Goal: Information Seeking & Learning: Compare options

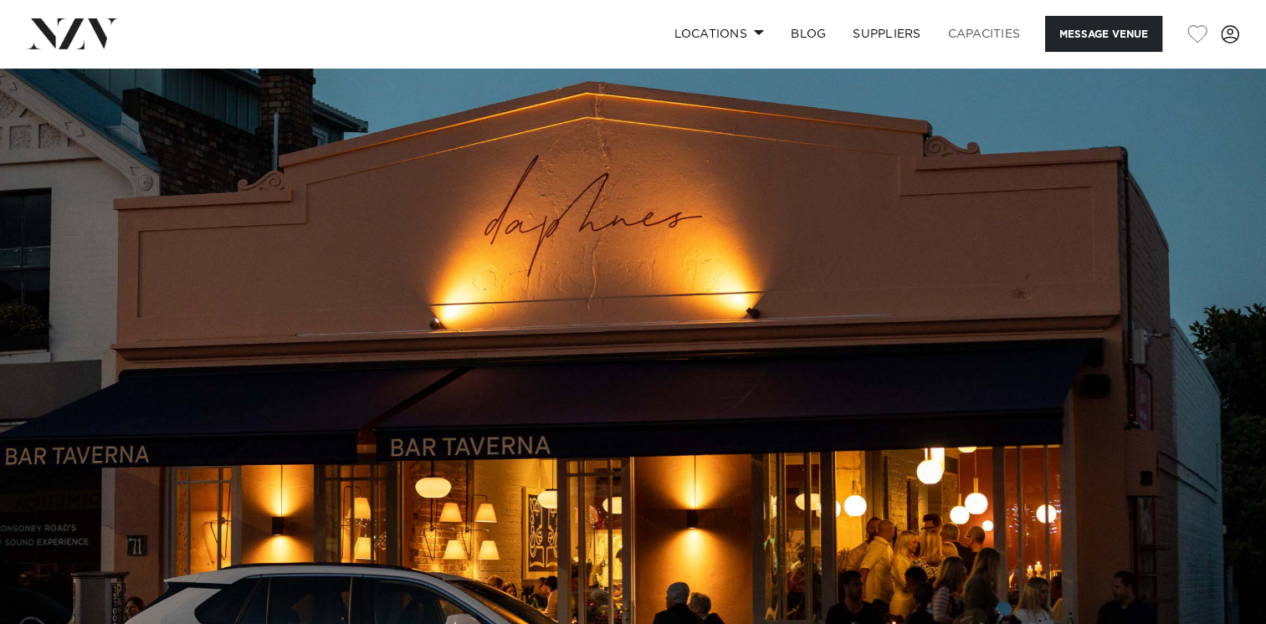
click at [985, 34] on link "Capacities" at bounding box center [985, 34] width 100 height 36
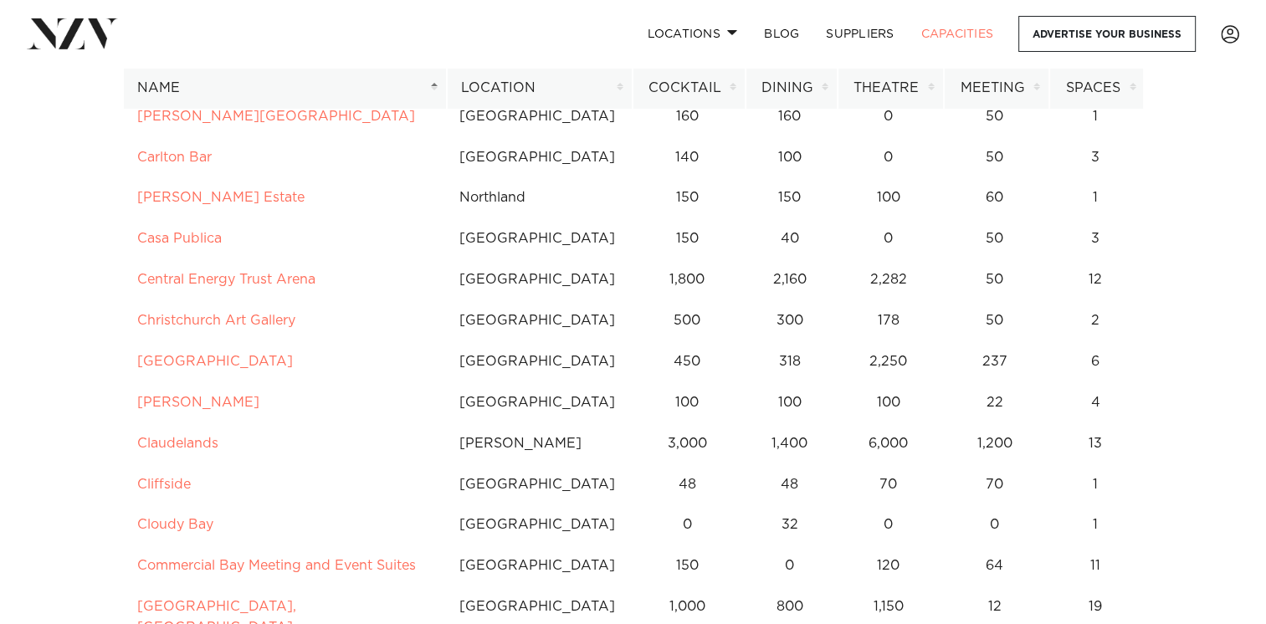
scroll to position [1956, 0]
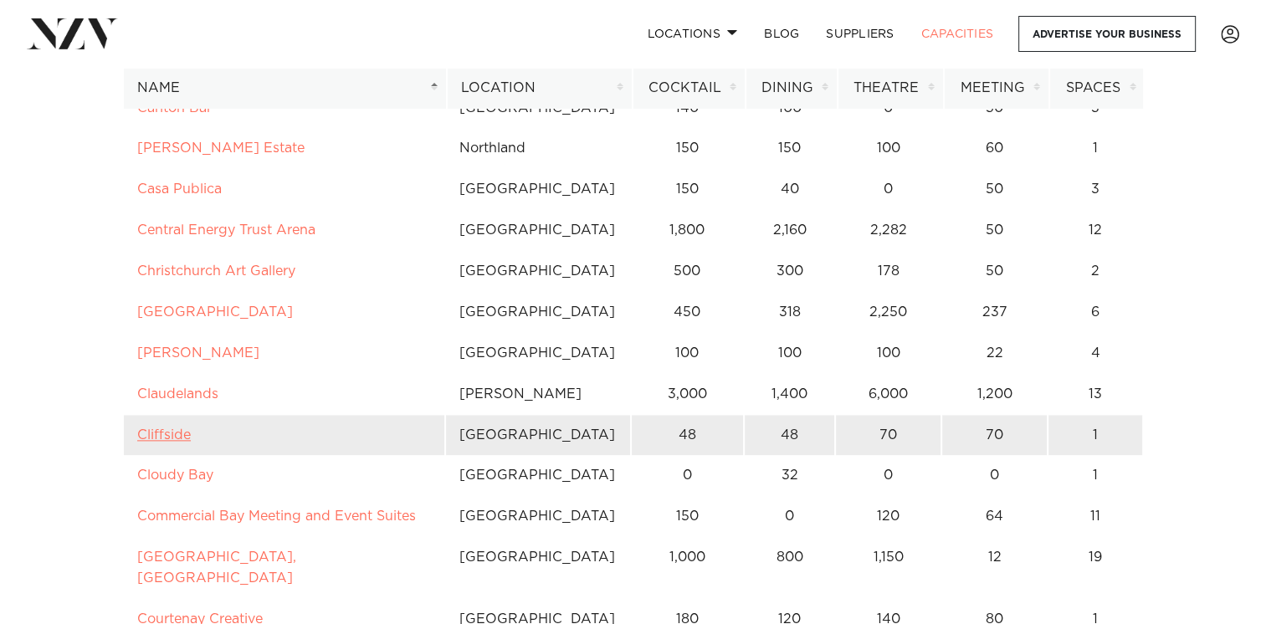
click at [157, 432] on link "Cliffside" at bounding box center [164, 435] width 54 height 13
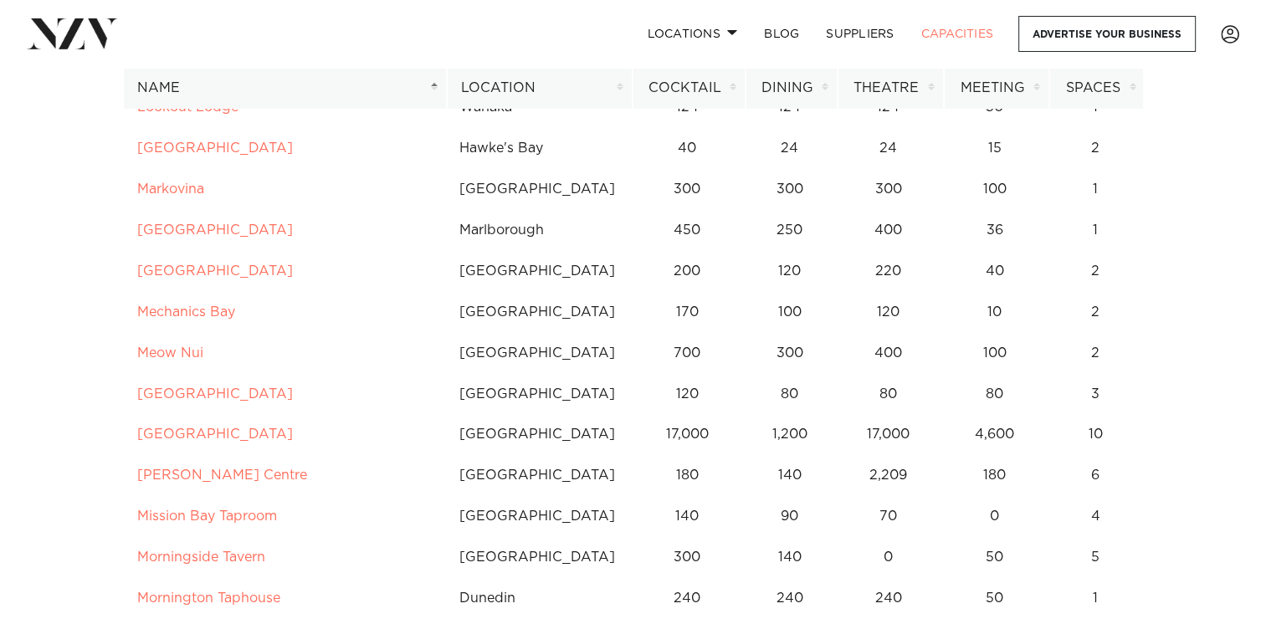
scroll to position [5279, 0]
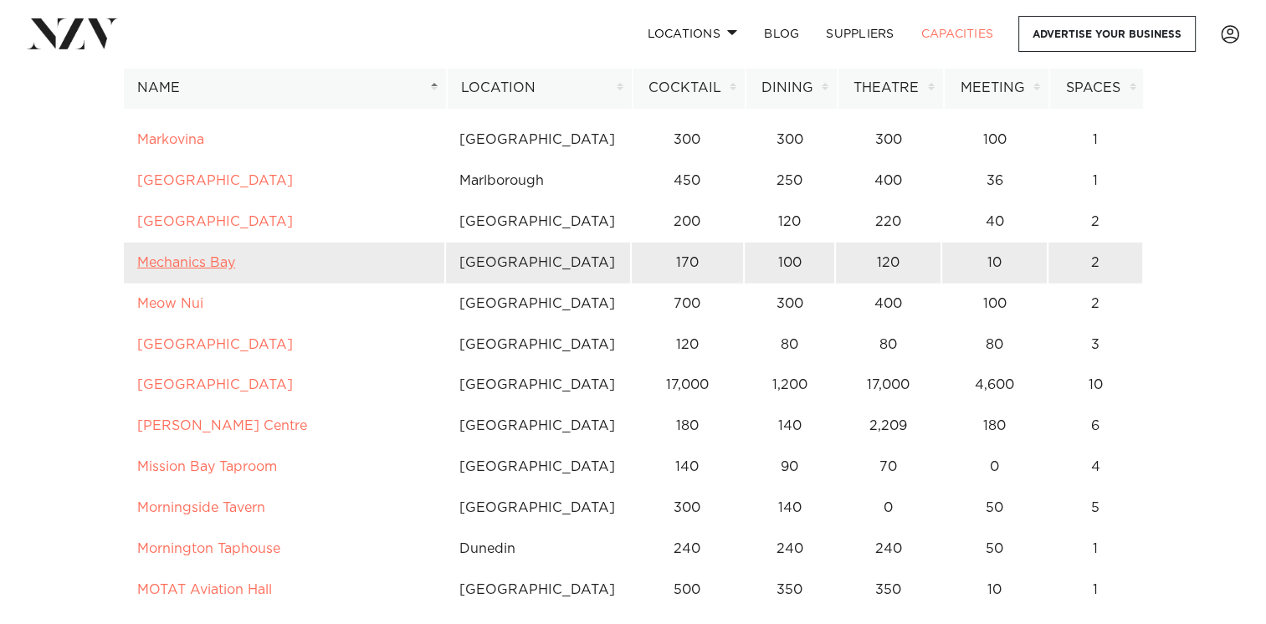
click at [216, 256] on link "Mechanics Bay" at bounding box center [186, 262] width 98 height 13
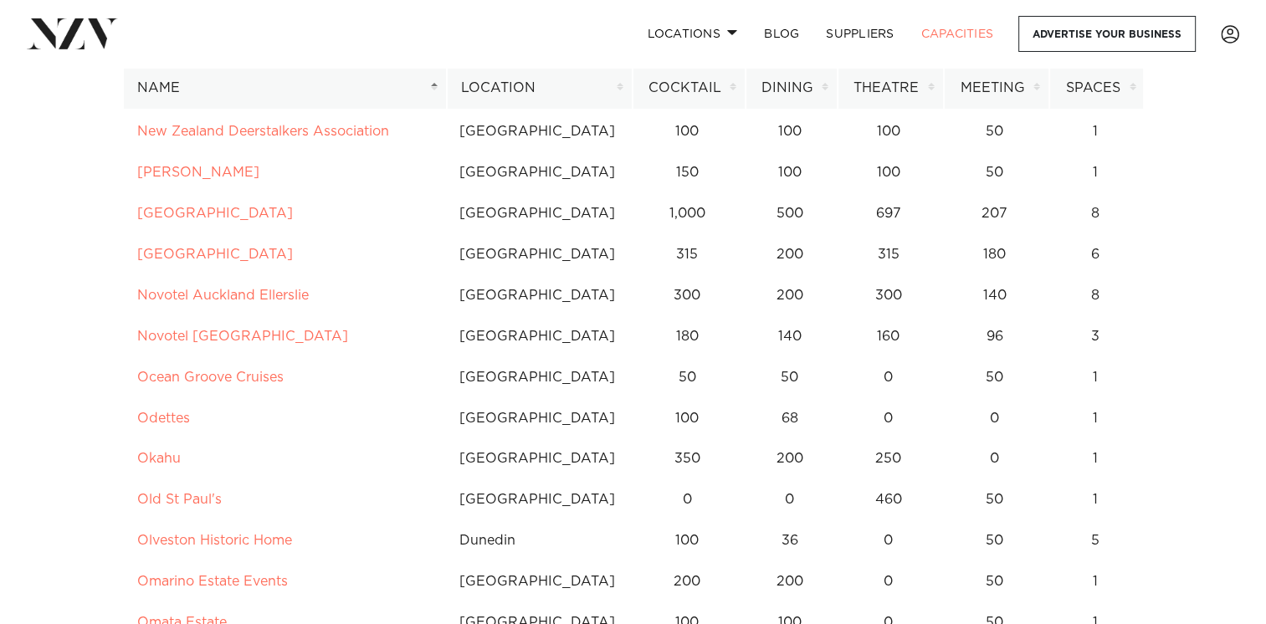
scroll to position [6219, 0]
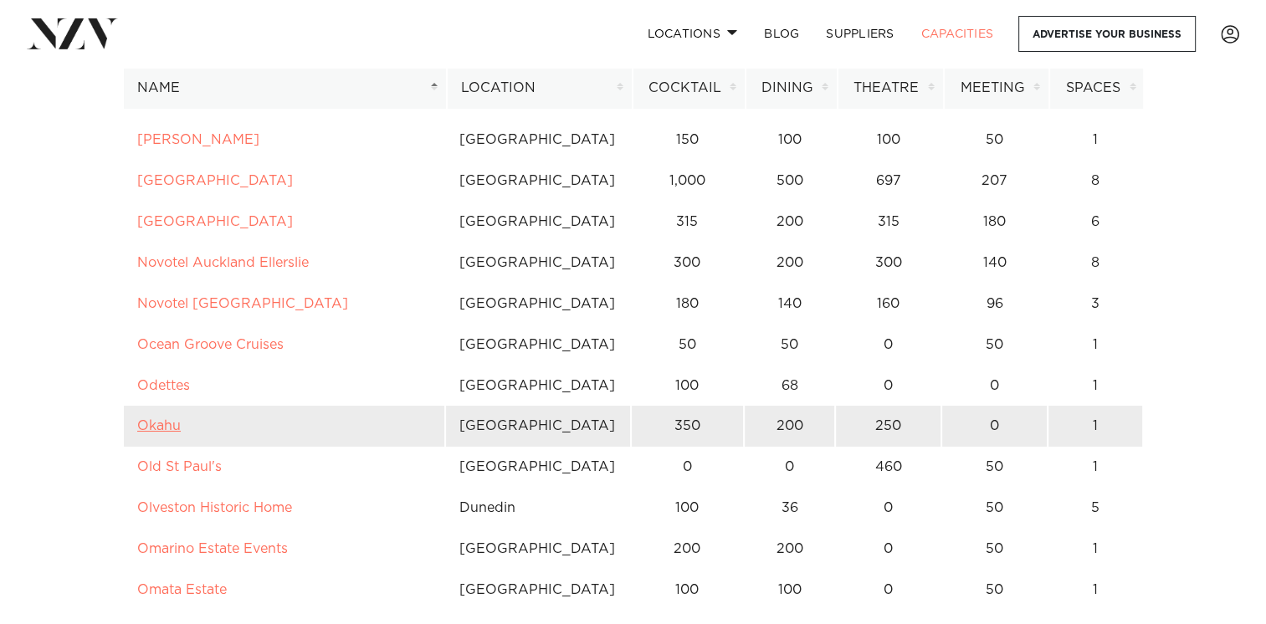
click at [177, 419] on link "Okahu" at bounding box center [159, 425] width 44 height 13
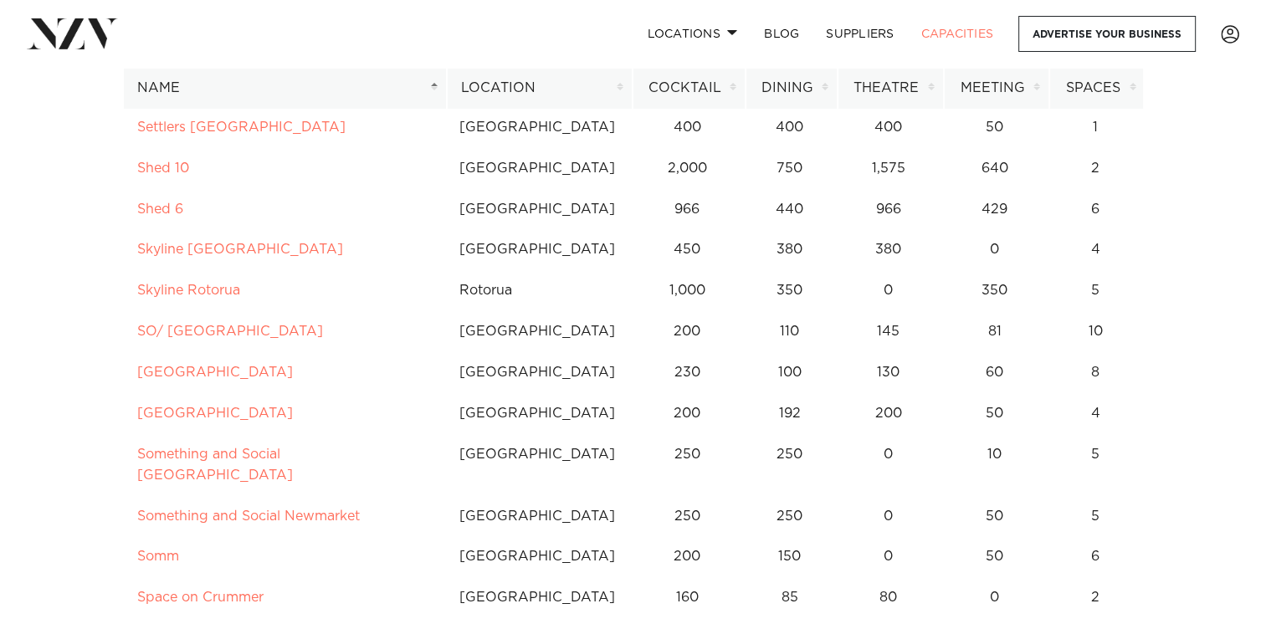
scroll to position [8410, 0]
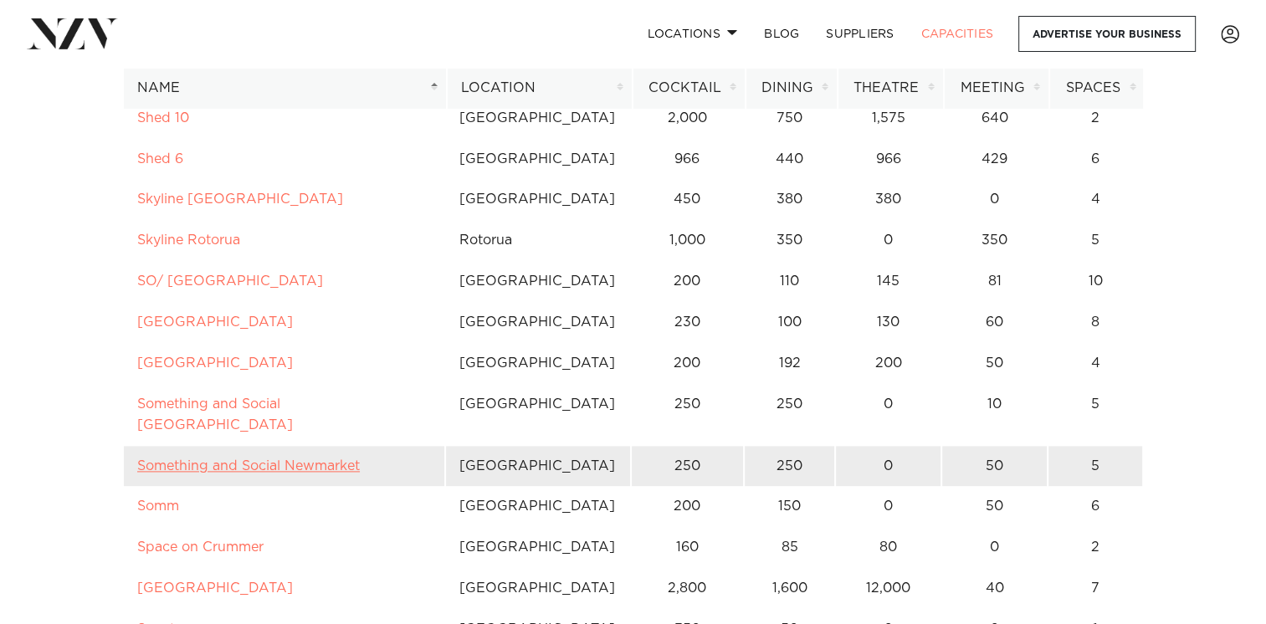
click at [199, 459] on link "Something and Social Newmarket" at bounding box center [248, 465] width 223 height 13
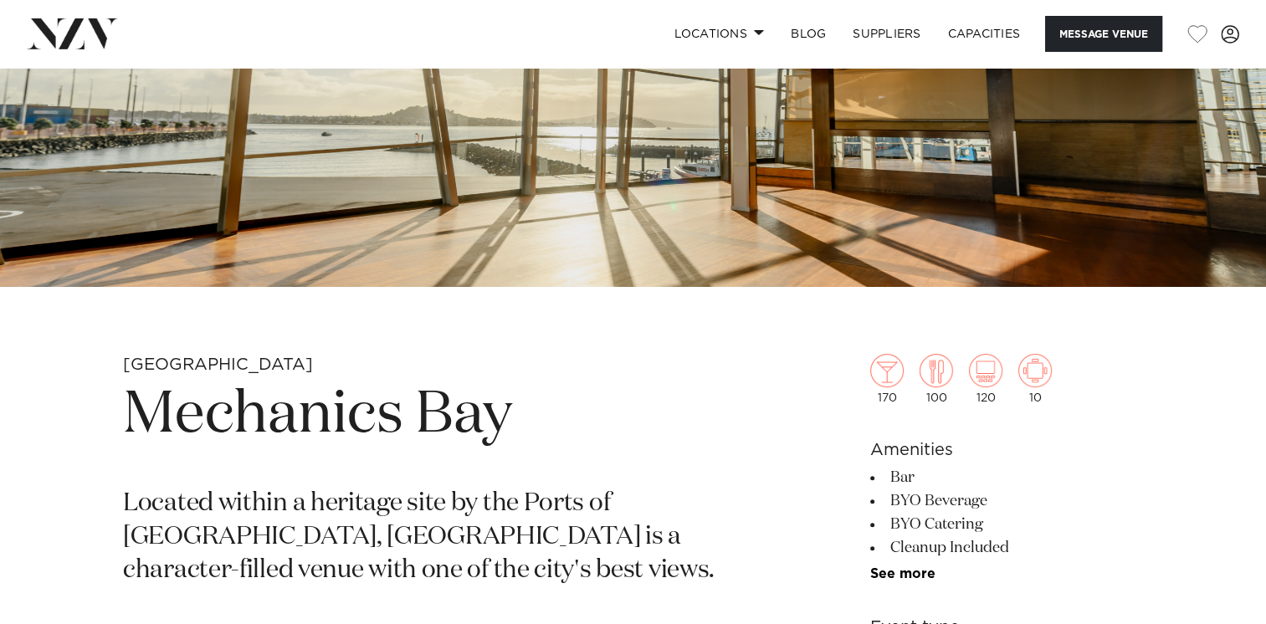
scroll to position [251, 0]
